Goal: Find specific page/section: Find specific page/section

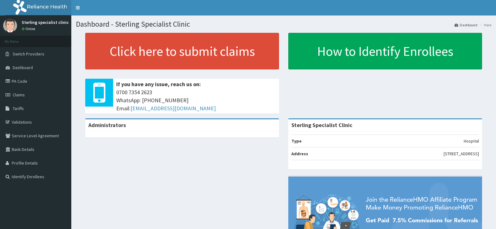
click at [19, 83] on link "PA Code" at bounding box center [35, 81] width 71 height 14
